Goal: Information Seeking & Learning: Learn about a topic

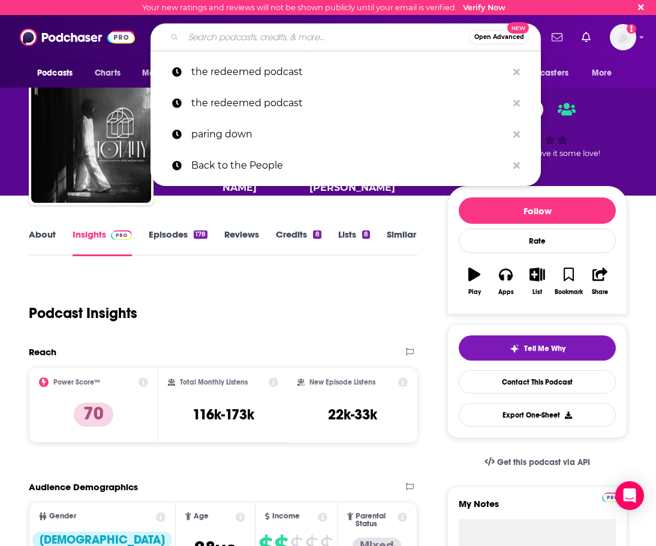
click at [244, 32] on input "Search podcasts, credits, & more..." at bounding box center [327, 37] width 286 height 19
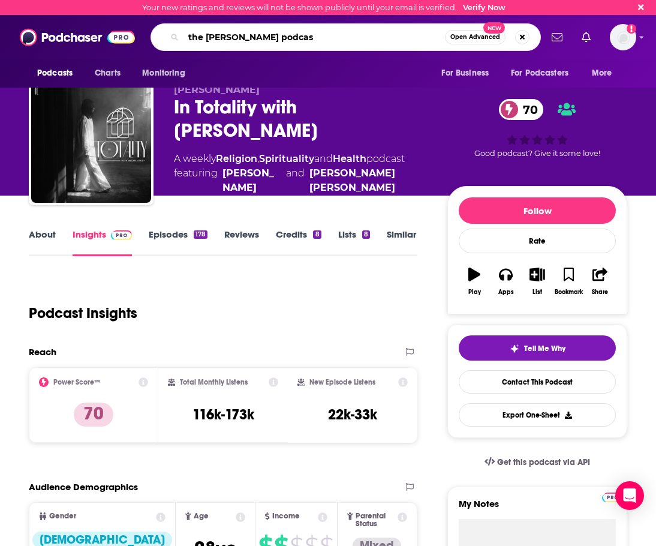
type input "the [PERSON_NAME] podcast"
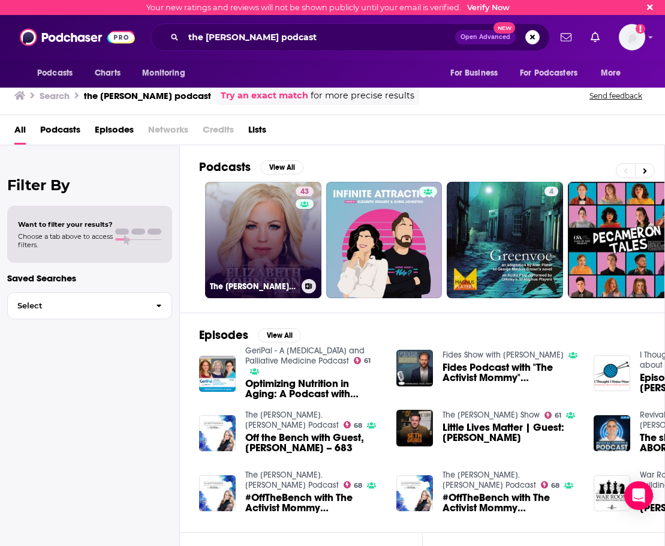
click at [259, 245] on link "43 The [PERSON_NAME] Podcast" at bounding box center [263, 240] width 116 height 116
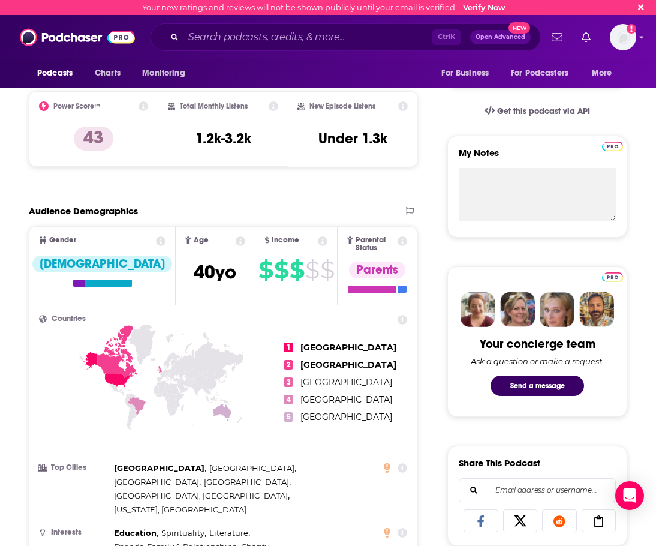
scroll to position [300, 0]
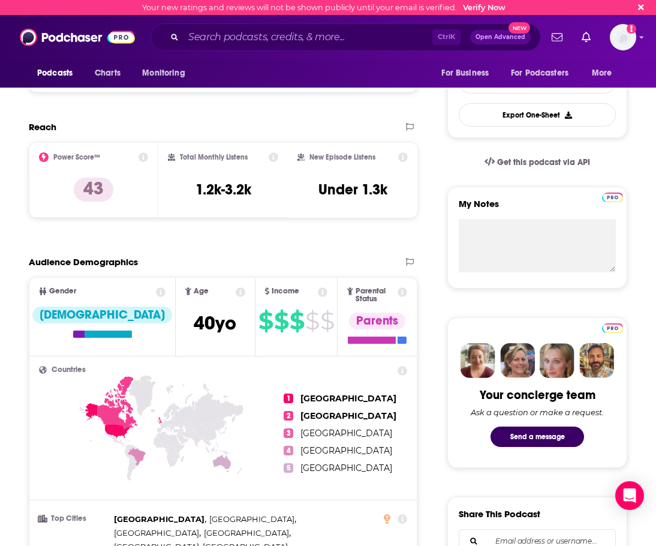
drag, startPoint x: 172, startPoint y: 107, endPoint x: 211, endPoint y: 89, distance: 42.9
